Goal: Task Accomplishment & Management: Manage account settings

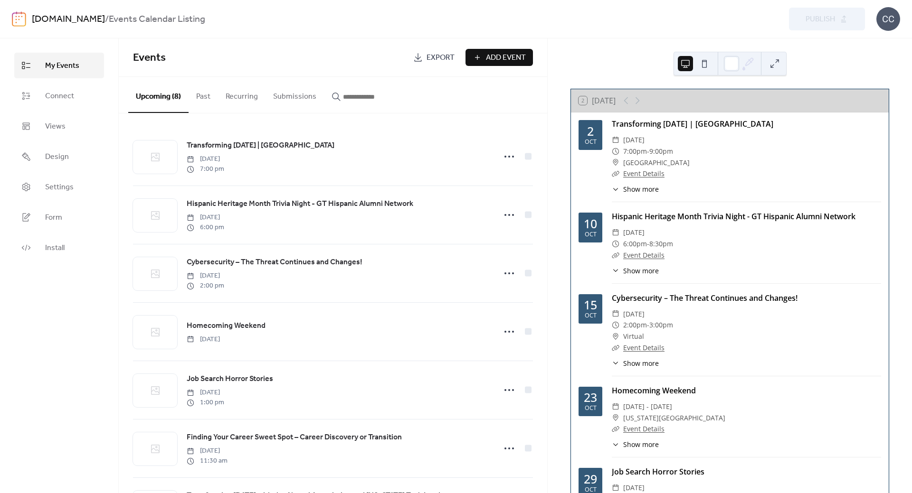
click at [63, 19] on link "[DOMAIN_NAME]" at bounding box center [68, 19] width 73 height 18
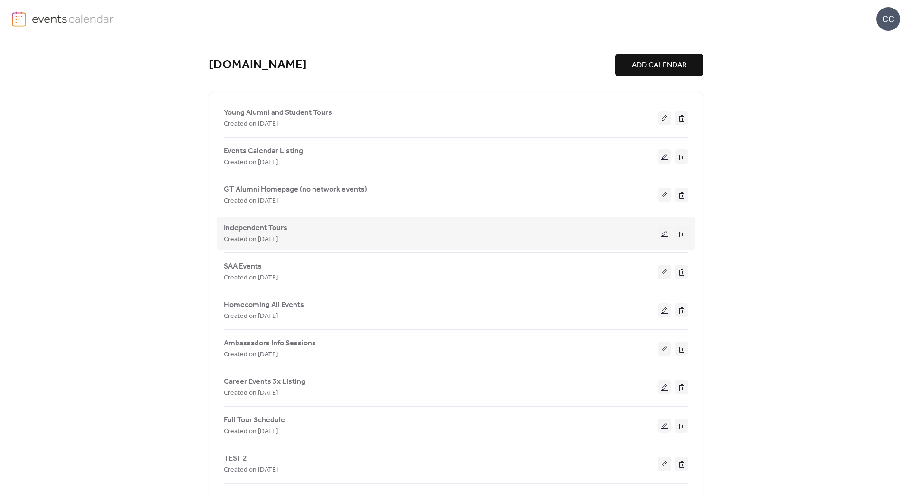
scroll to position [51, 0]
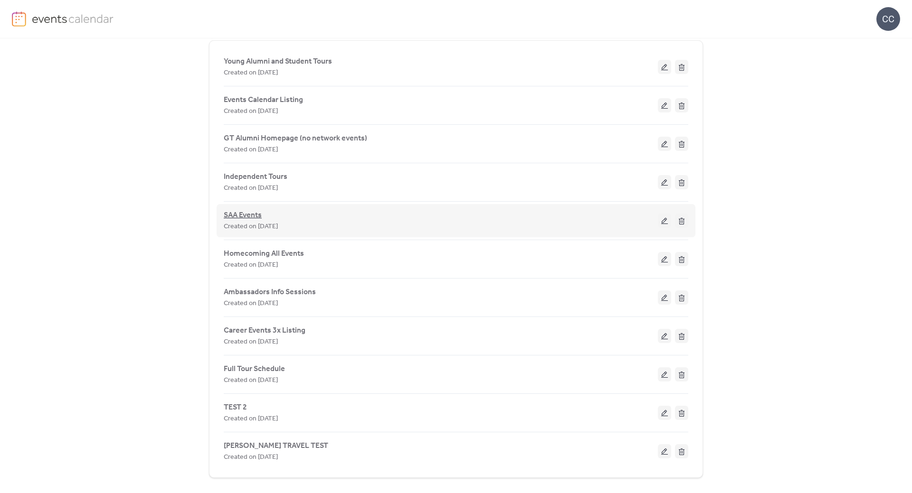
click at [244, 213] on span "SAA Events" at bounding box center [243, 215] width 38 height 11
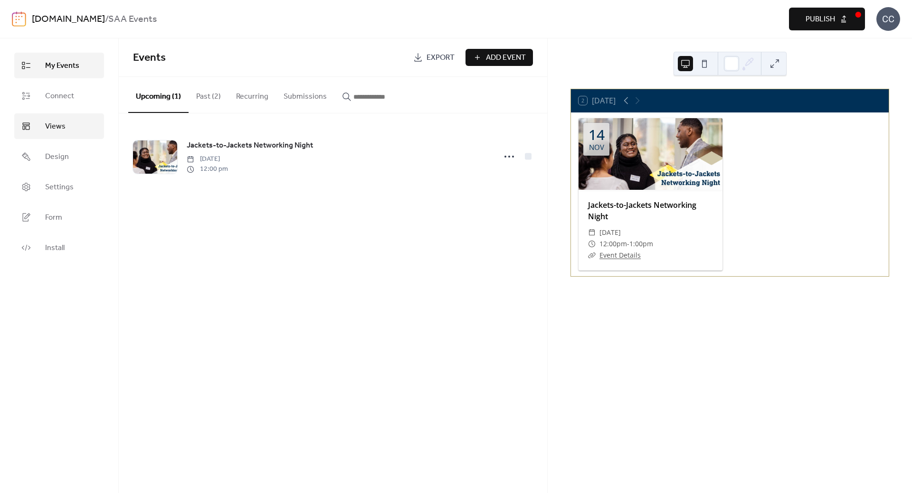
click at [57, 127] on span "Views" at bounding box center [55, 126] width 20 height 11
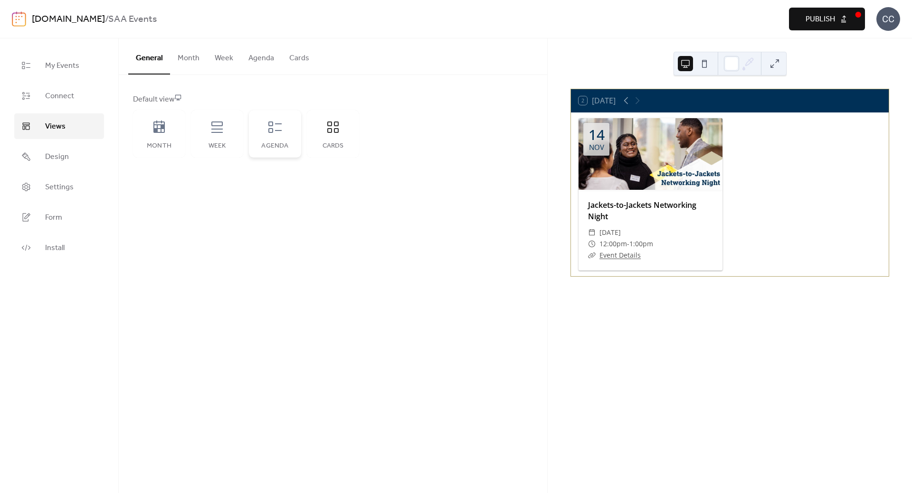
click at [273, 127] on icon at bounding box center [274, 127] width 15 height 15
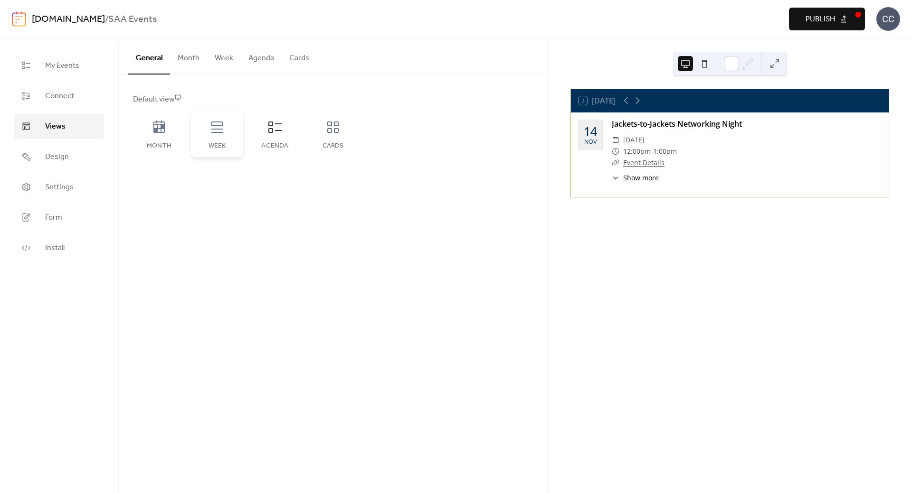
click at [217, 140] on div "Week" at bounding box center [217, 133] width 52 height 47
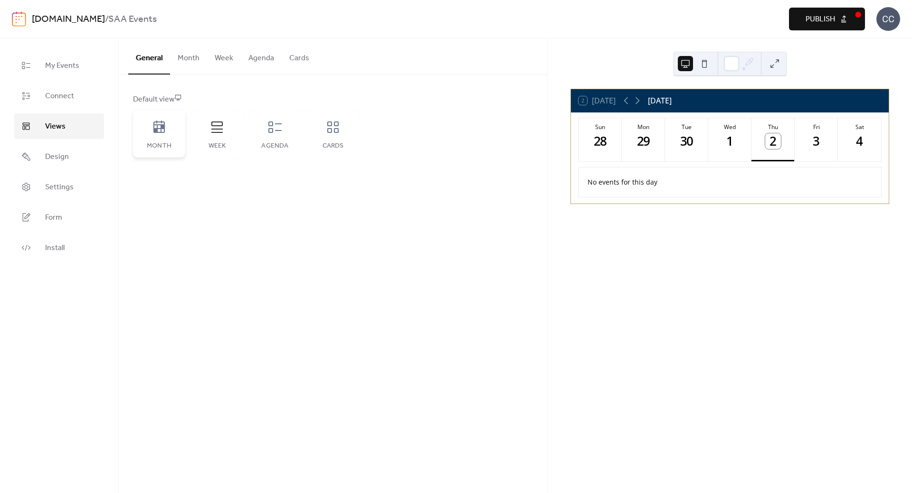
click at [164, 133] on icon at bounding box center [158, 127] width 15 height 15
click at [336, 141] on div "Cards" at bounding box center [333, 133] width 52 height 47
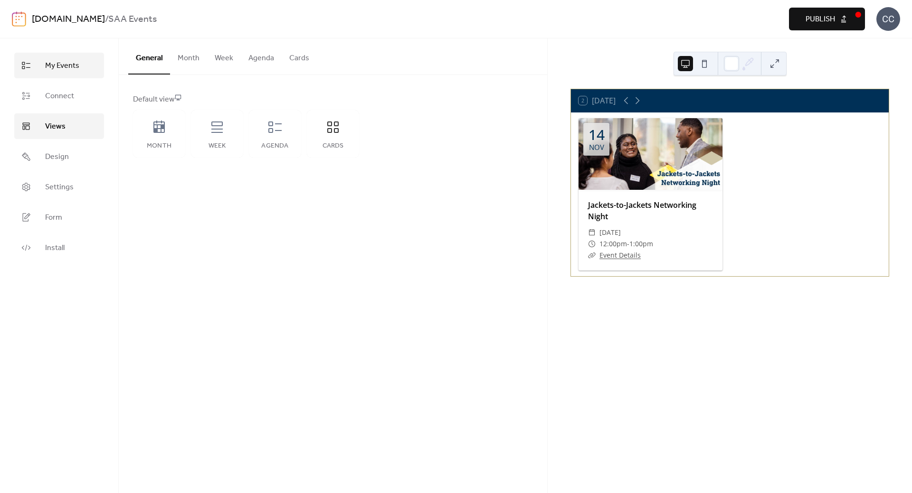
click at [57, 68] on span "My Events" at bounding box center [62, 65] width 34 height 11
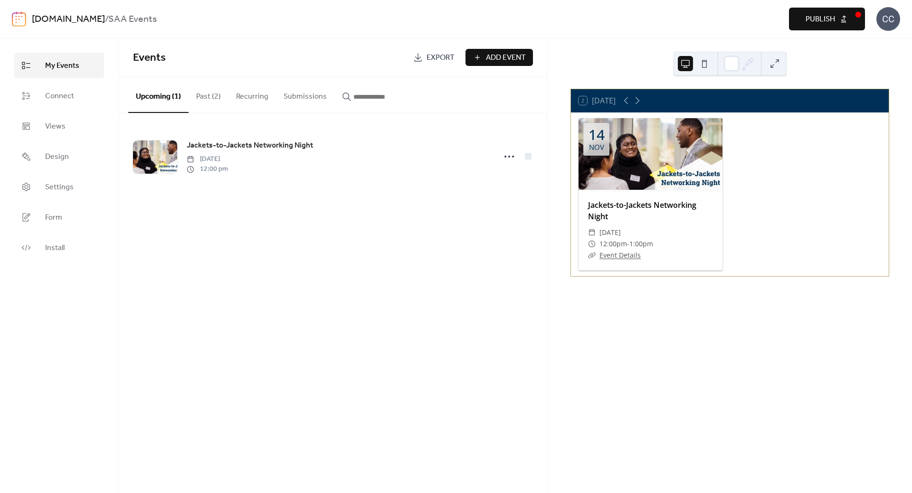
click at [497, 53] on span "Add Event" at bounding box center [506, 57] width 40 height 11
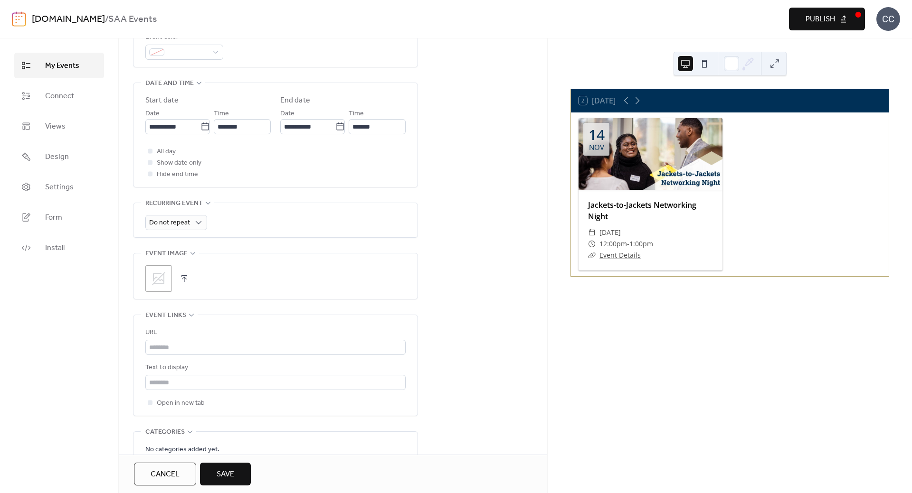
scroll to position [332, 0]
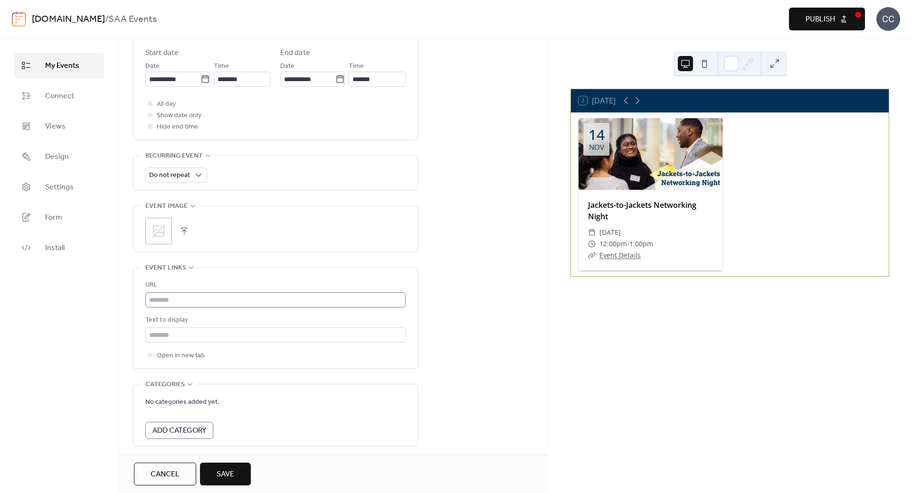
type input "****"
click at [188, 297] on input "text" at bounding box center [275, 300] width 260 height 15
click at [489, 310] on div "**********" at bounding box center [333, 126] width 428 height 735
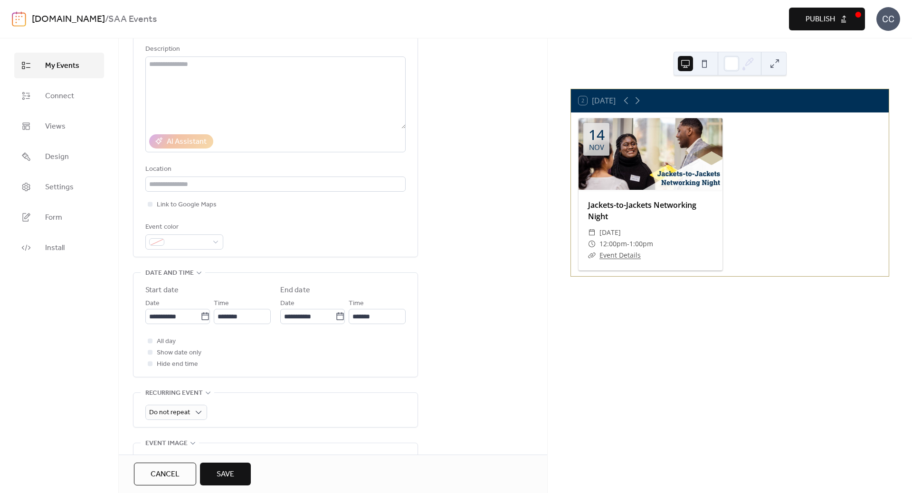
scroll to position [0, 0]
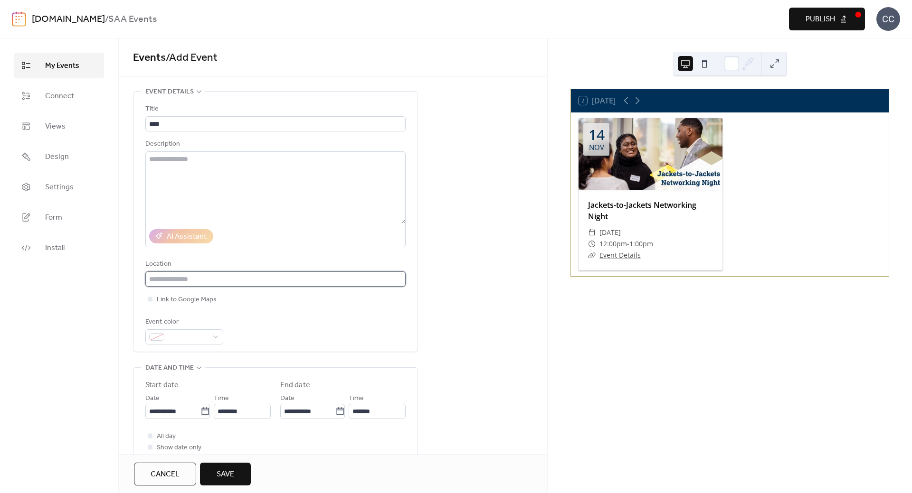
click at [193, 281] on input "text" at bounding box center [275, 279] width 260 height 15
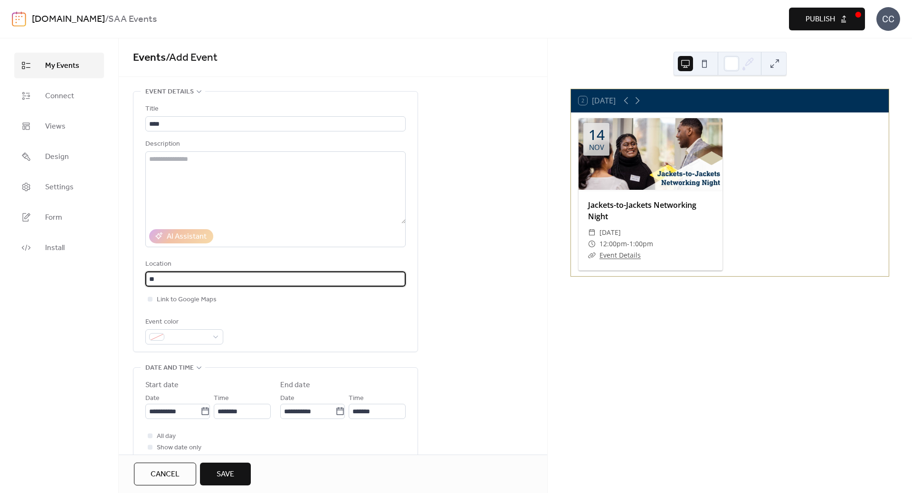
type input "*"
type input "****"
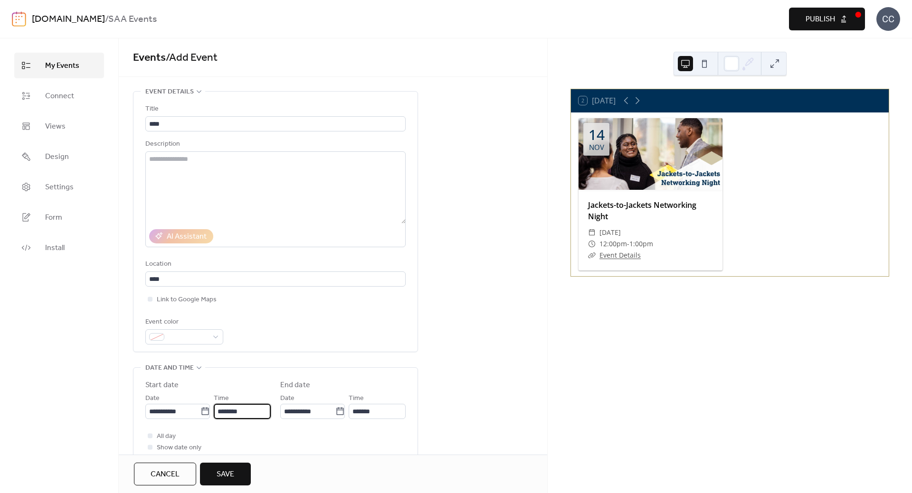
click at [240, 413] on input "********" at bounding box center [242, 411] width 57 height 15
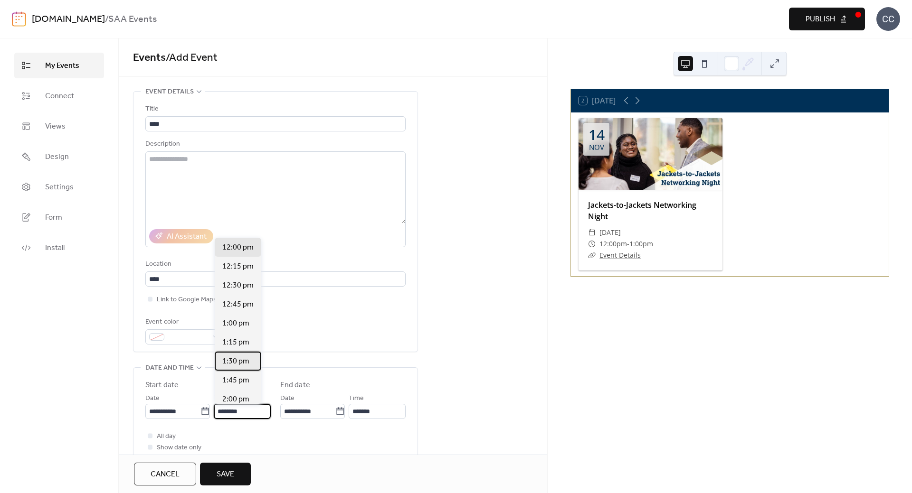
click at [234, 363] on span "1:30 pm" at bounding box center [235, 361] width 27 height 11
type input "*******"
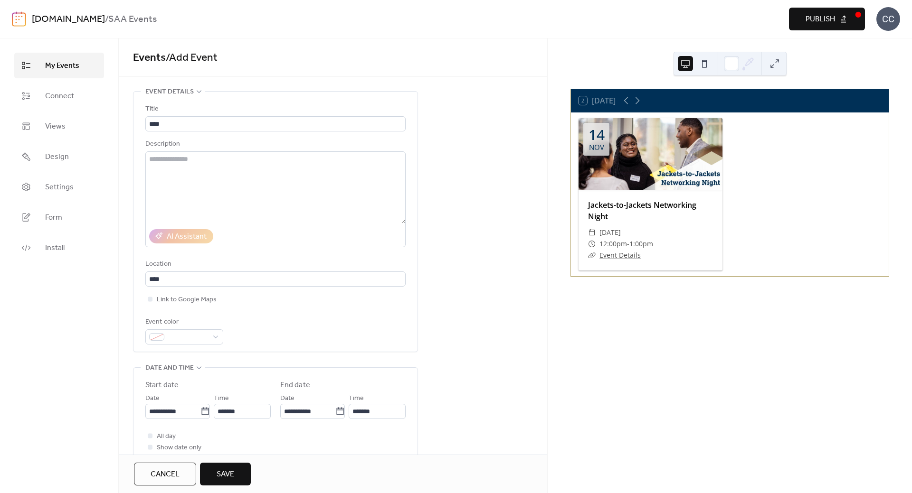
click at [224, 477] on span "Save" at bounding box center [226, 474] width 18 height 11
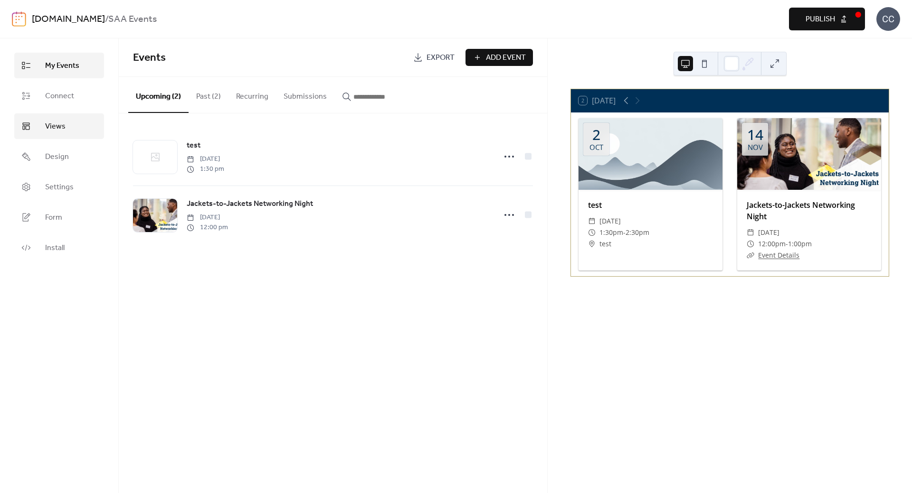
click at [52, 128] on span "Views" at bounding box center [55, 126] width 20 height 11
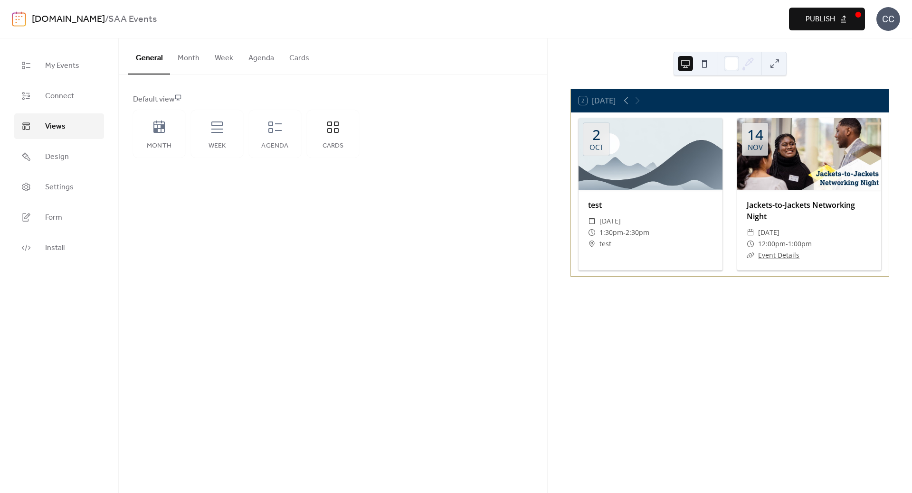
click at [292, 58] on button "Cards" at bounding box center [299, 55] width 35 height 35
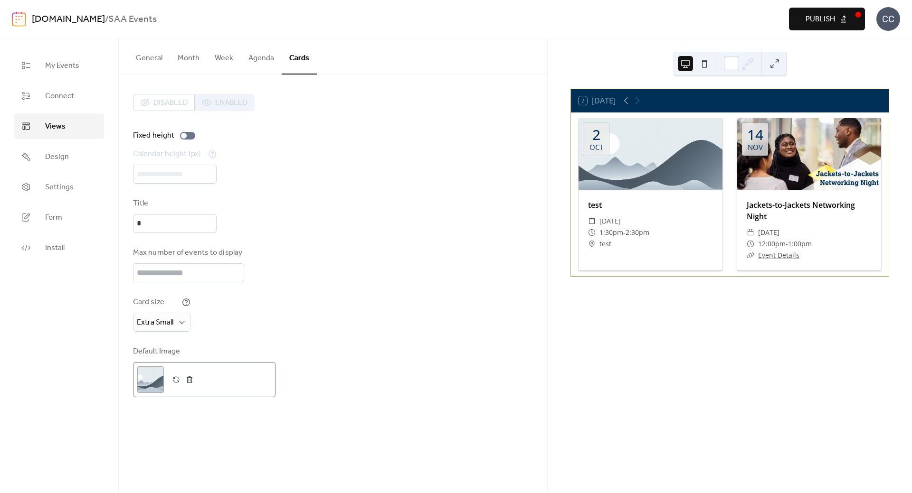
click at [190, 381] on button "button" at bounding box center [189, 379] width 13 height 13
click at [260, 56] on button "Agenda" at bounding box center [261, 55] width 41 height 35
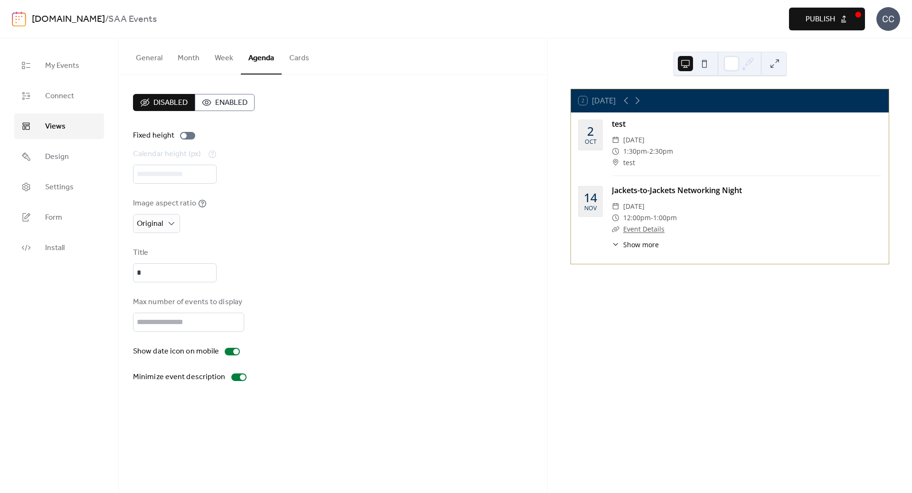
drag, startPoint x: 219, startPoint y: 60, endPoint x: 226, endPoint y: 76, distance: 17.5
click at [225, 73] on button "Week" at bounding box center [224, 55] width 34 height 35
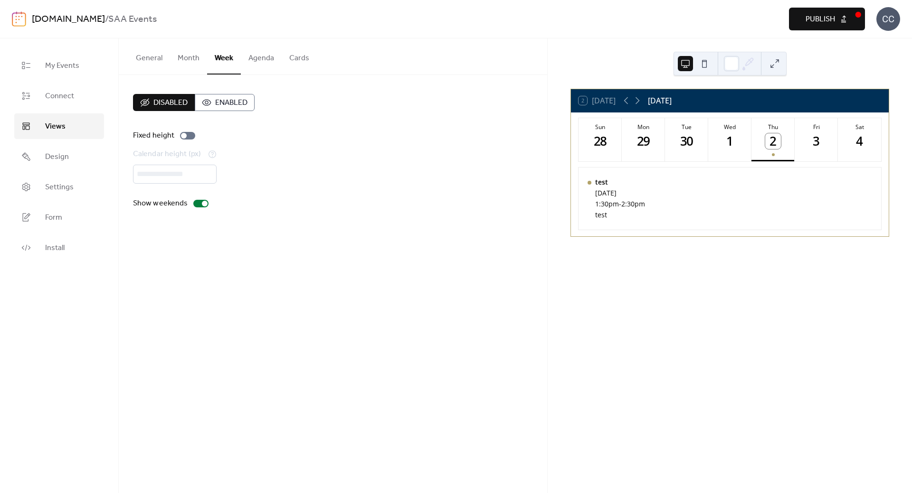
click at [187, 57] on button "Month" at bounding box center [188, 55] width 37 height 35
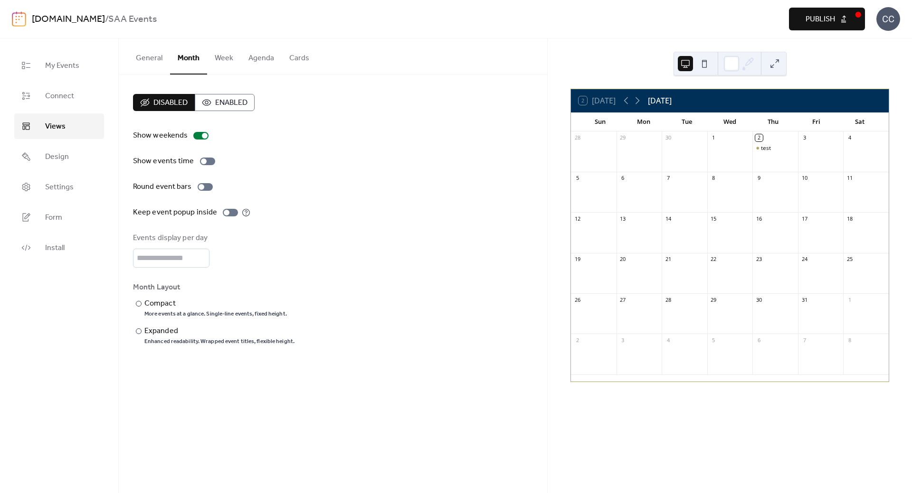
click at [154, 59] on button "General" at bounding box center [149, 55] width 42 height 35
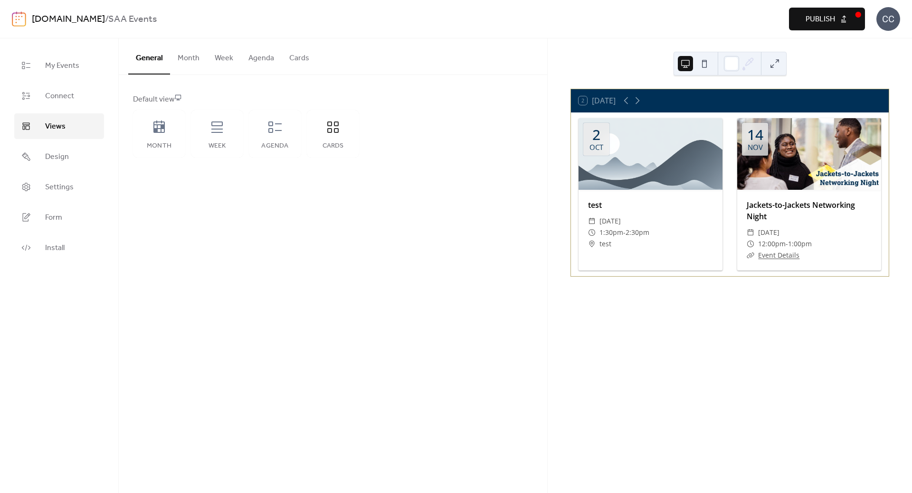
click at [299, 57] on button "Cards" at bounding box center [299, 55] width 35 height 35
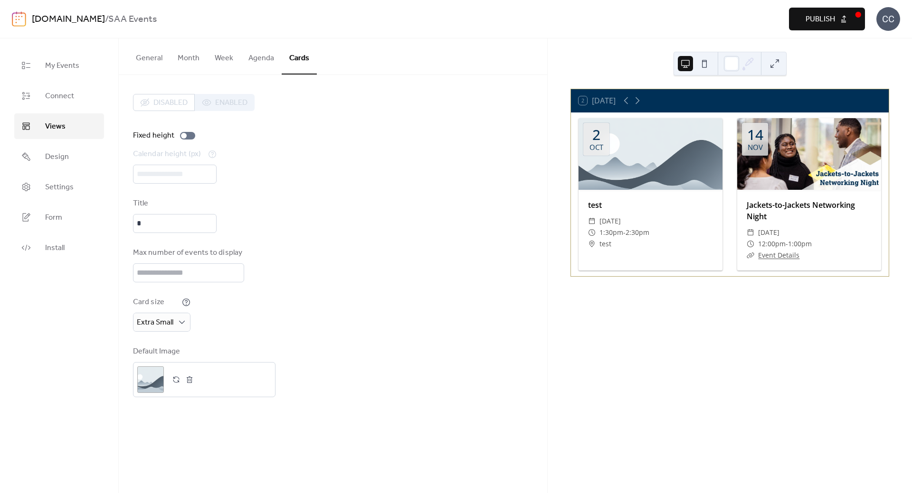
click at [152, 58] on button "General" at bounding box center [149, 55] width 42 height 35
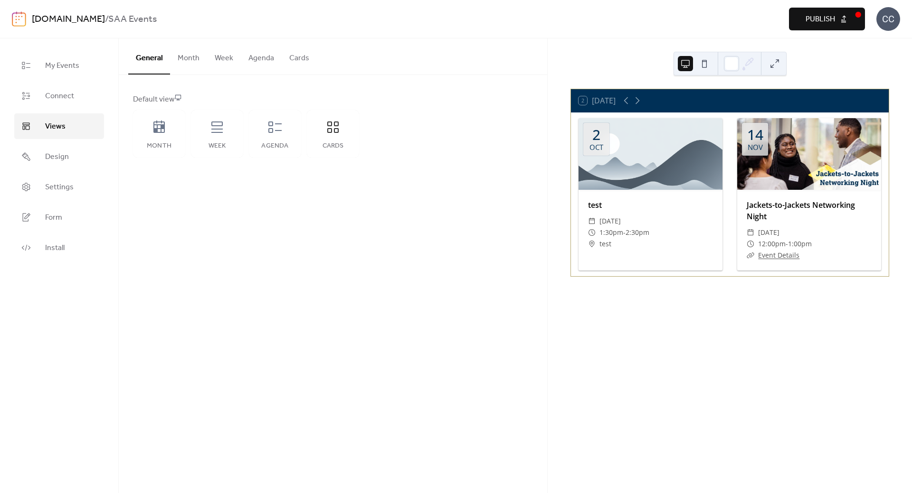
click at [184, 58] on button "Month" at bounding box center [188, 55] width 37 height 35
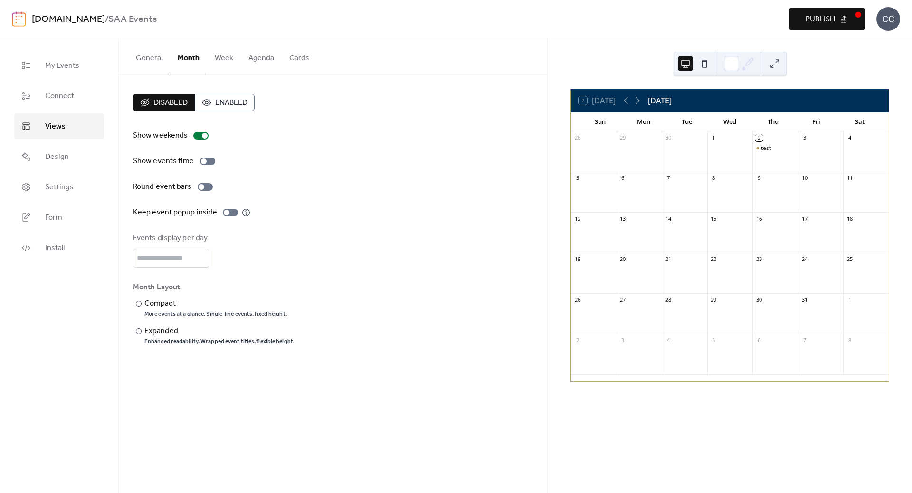
click at [217, 59] on button "Week" at bounding box center [224, 55] width 34 height 35
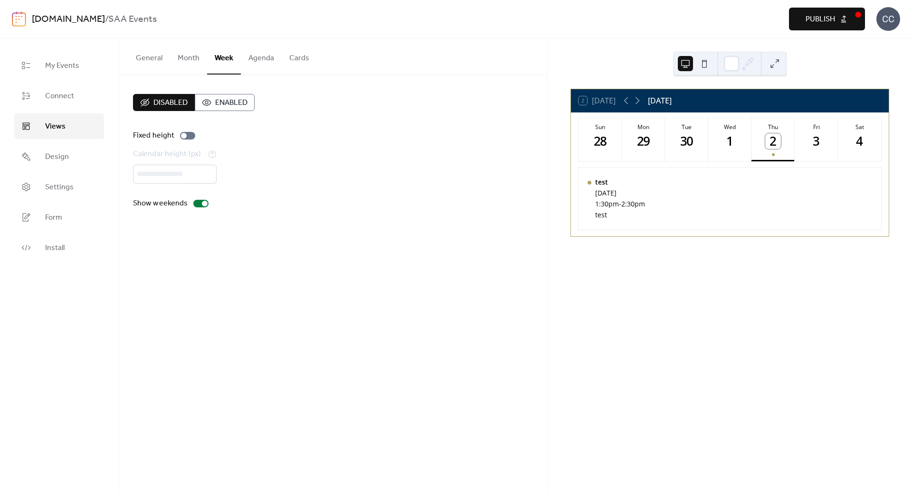
click at [248, 57] on button "Agenda" at bounding box center [261, 55] width 41 height 35
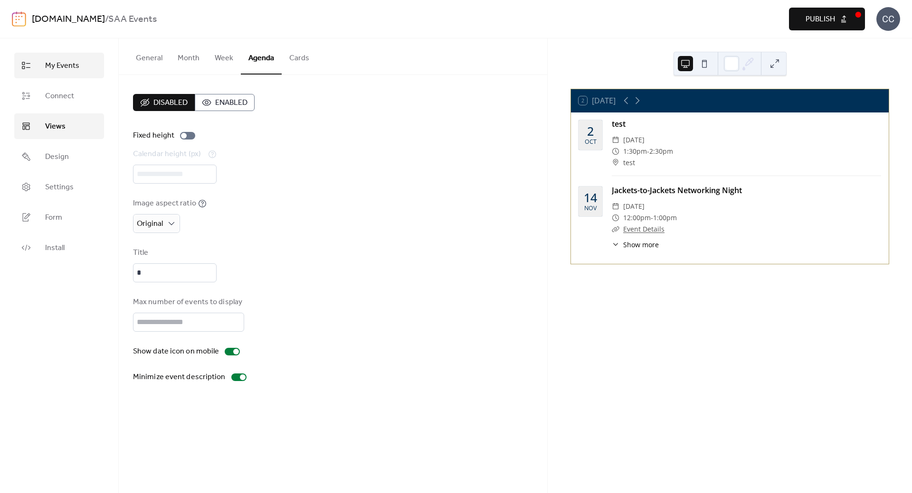
click at [51, 69] on span "My Events" at bounding box center [62, 65] width 34 height 11
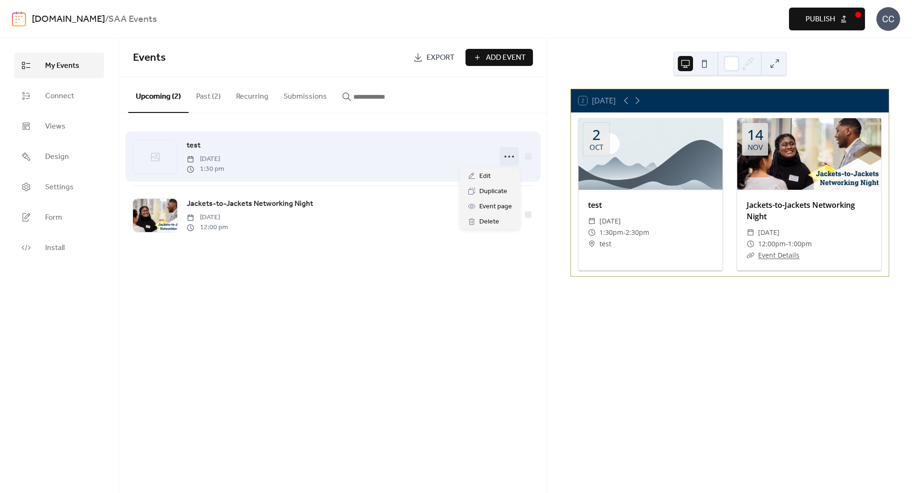
click at [506, 155] on icon at bounding box center [508, 156] width 15 height 15
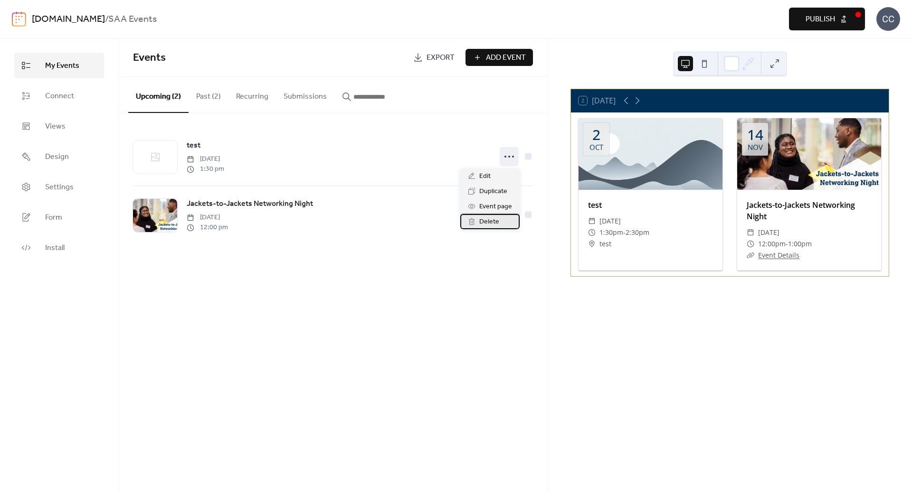
click at [487, 222] on span "Delete" at bounding box center [489, 222] width 20 height 11
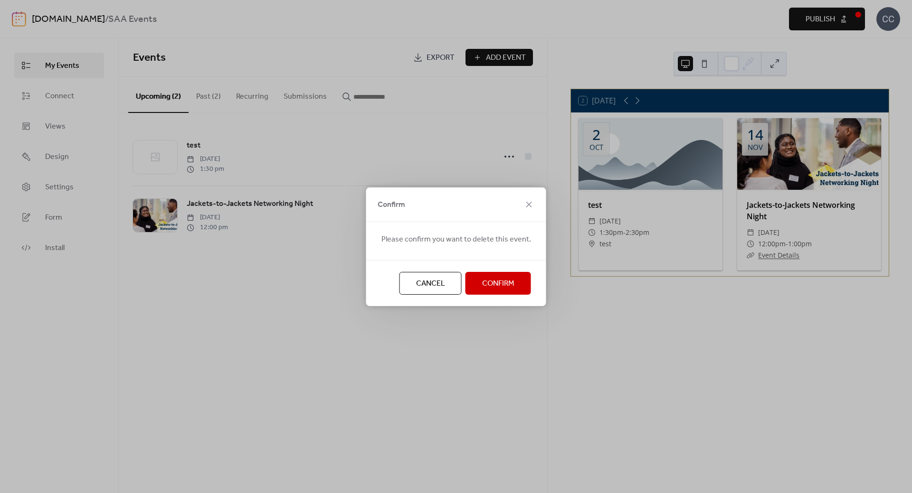
click at [501, 285] on span "Confirm" at bounding box center [498, 283] width 32 height 11
